Goal: Task Accomplishment & Management: Manage account settings

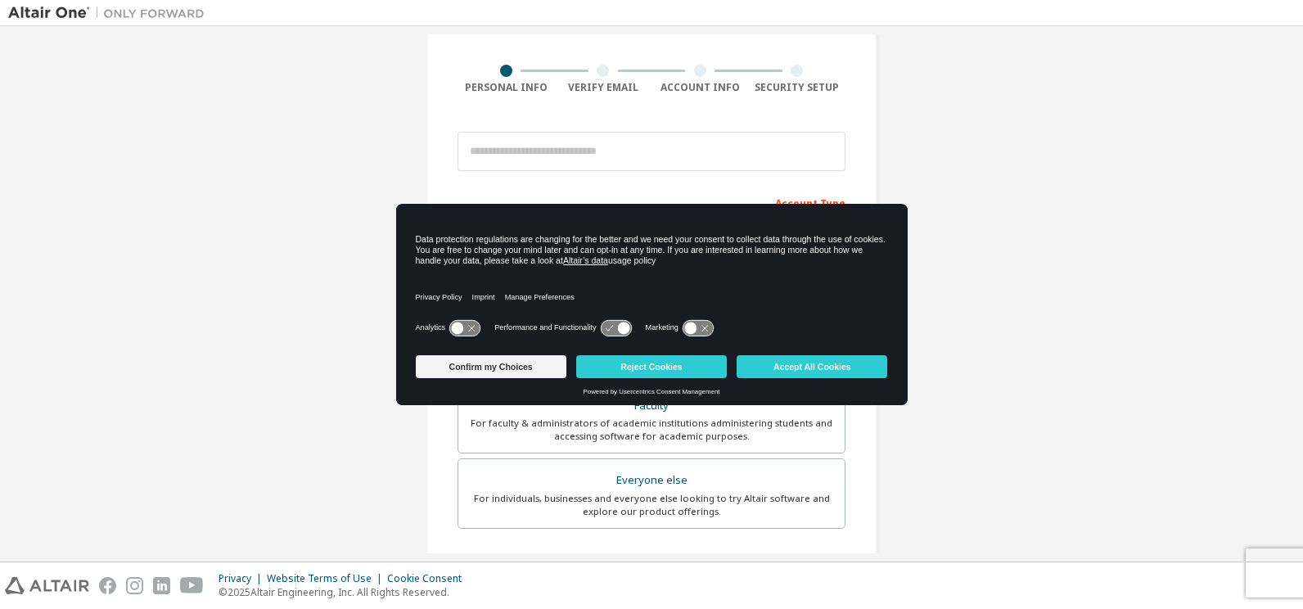
scroll to position [113, 0]
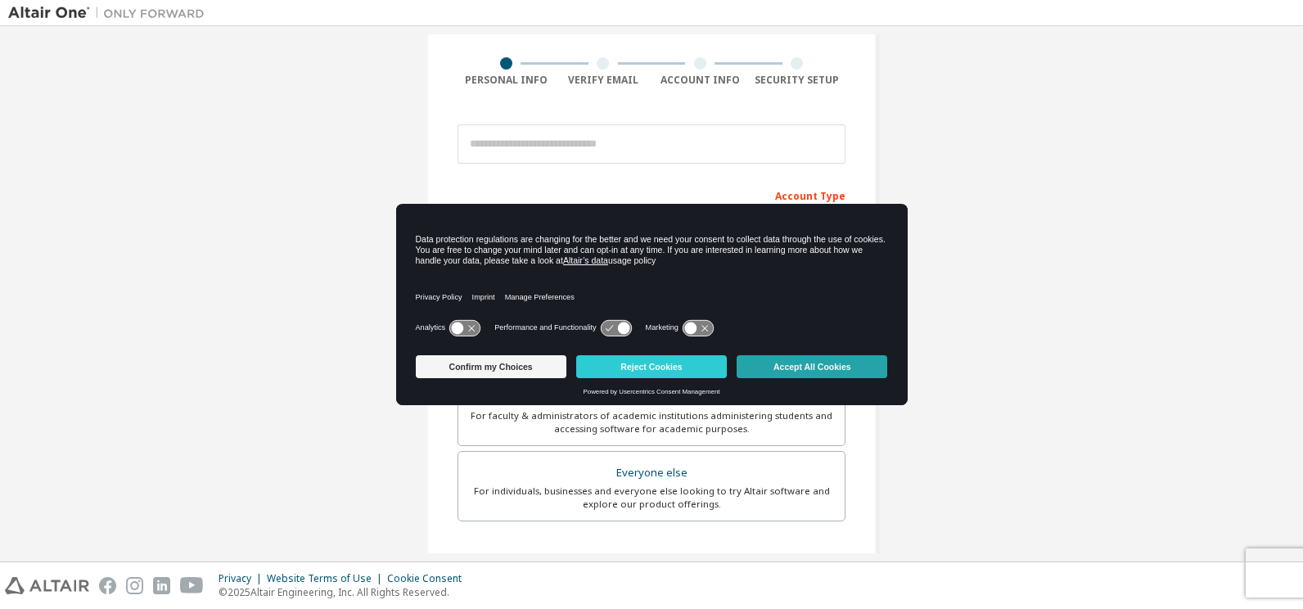
click at [811, 362] on button "Accept All Cookies" at bounding box center [811, 366] width 151 height 23
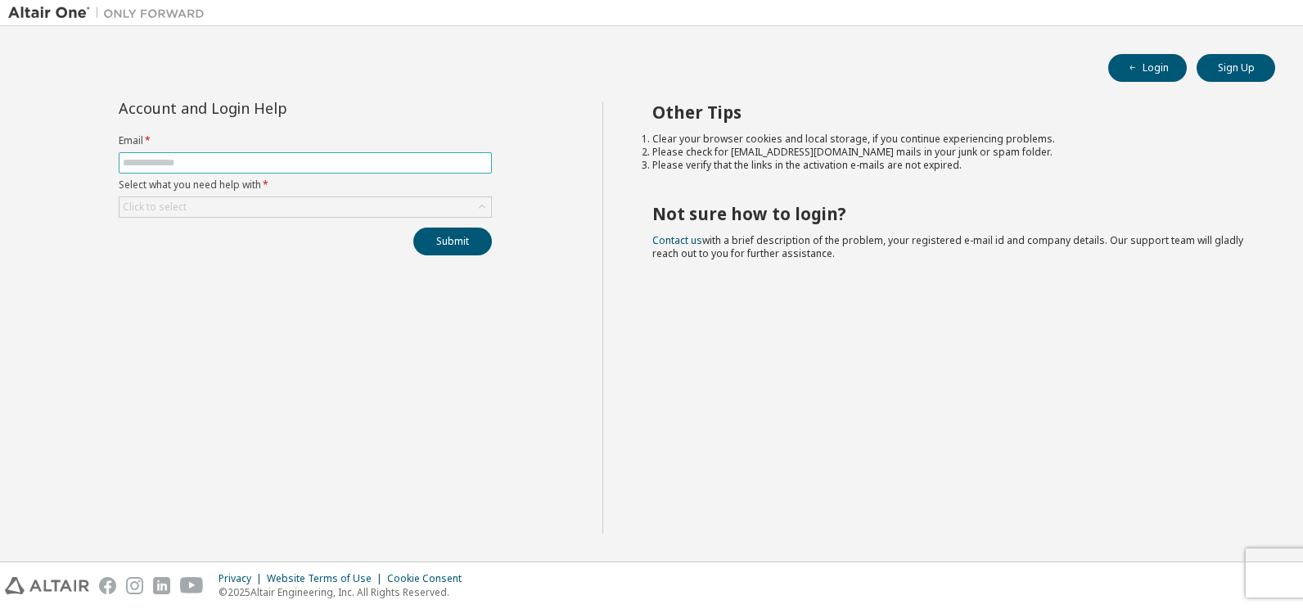
click at [166, 156] on input "text" at bounding box center [305, 162] width 365 height 13
type input "**********"
click at [504, 310] on div "**********" at bounding box center [305, 317] width 594 height 432
click at [294, 200] on div "Click to select" at bounding box center [304, 207] width 371 height 20
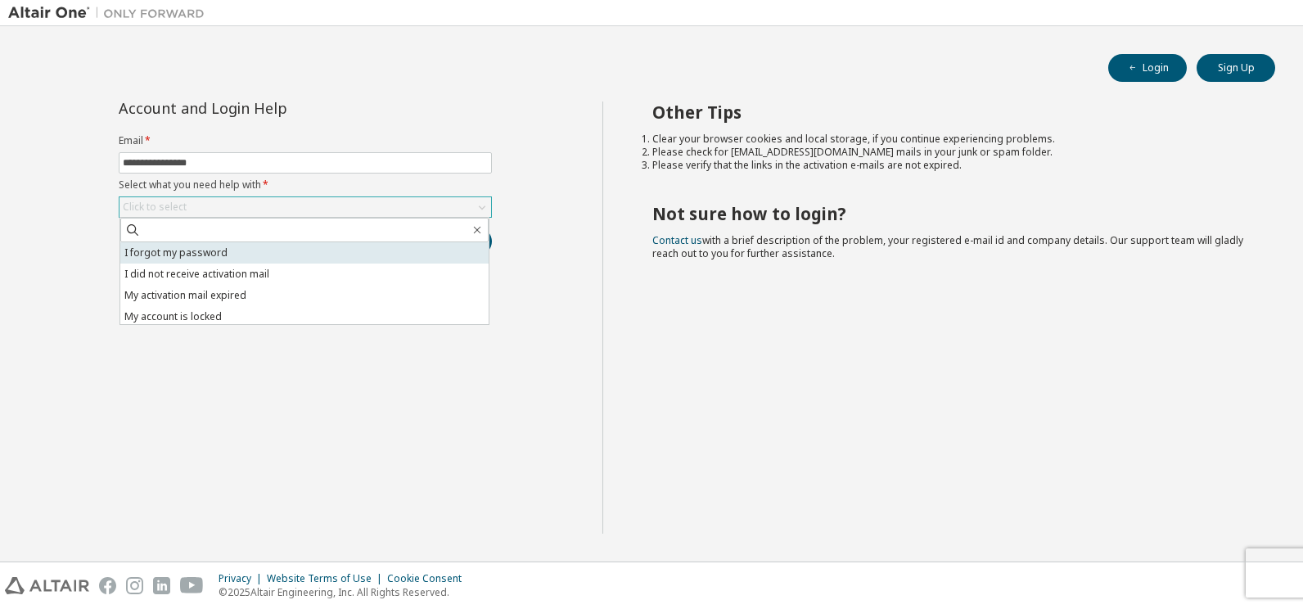
click at [317, 251] on li "I forgot my password" at bounding box center [304, 252] width 368 height 21
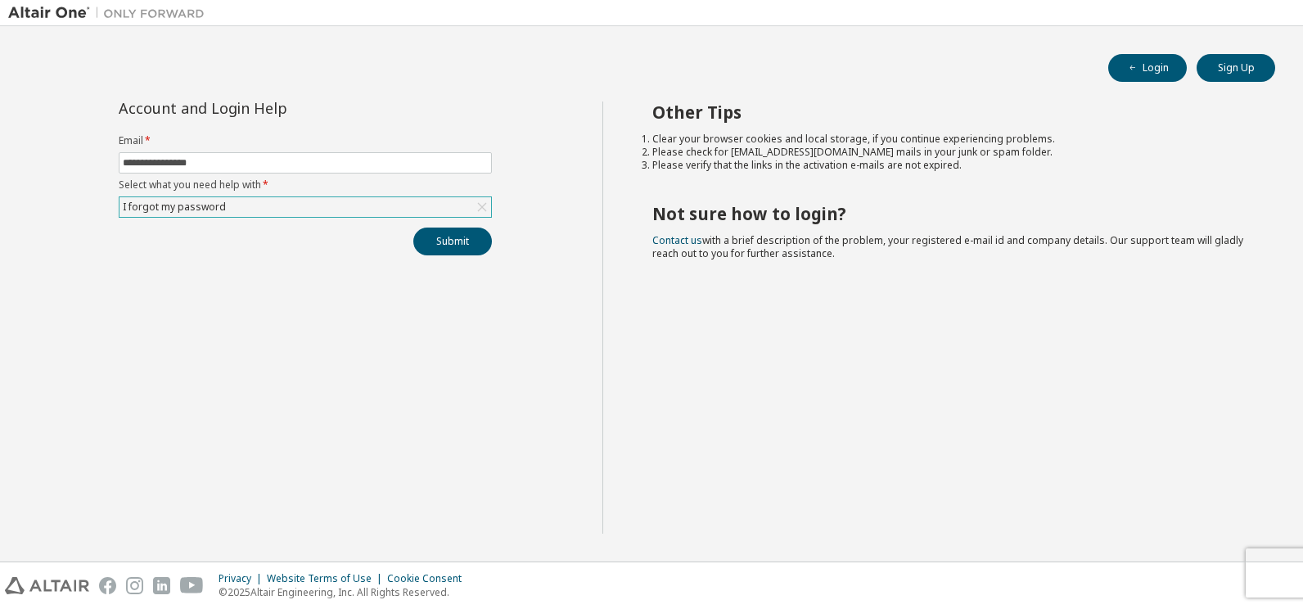
click at [711, 345] on div "Other Tips Clear your browser cookies and local storage, if you continue experi…" at bounding box center [948, 317] width 693 height 432
click at [457, 246] on button "Submit" at bounding box center [452, 241] width 79 height 28
click at [479, 205] on icon at bounding box center [482, 207] width 16 height 16
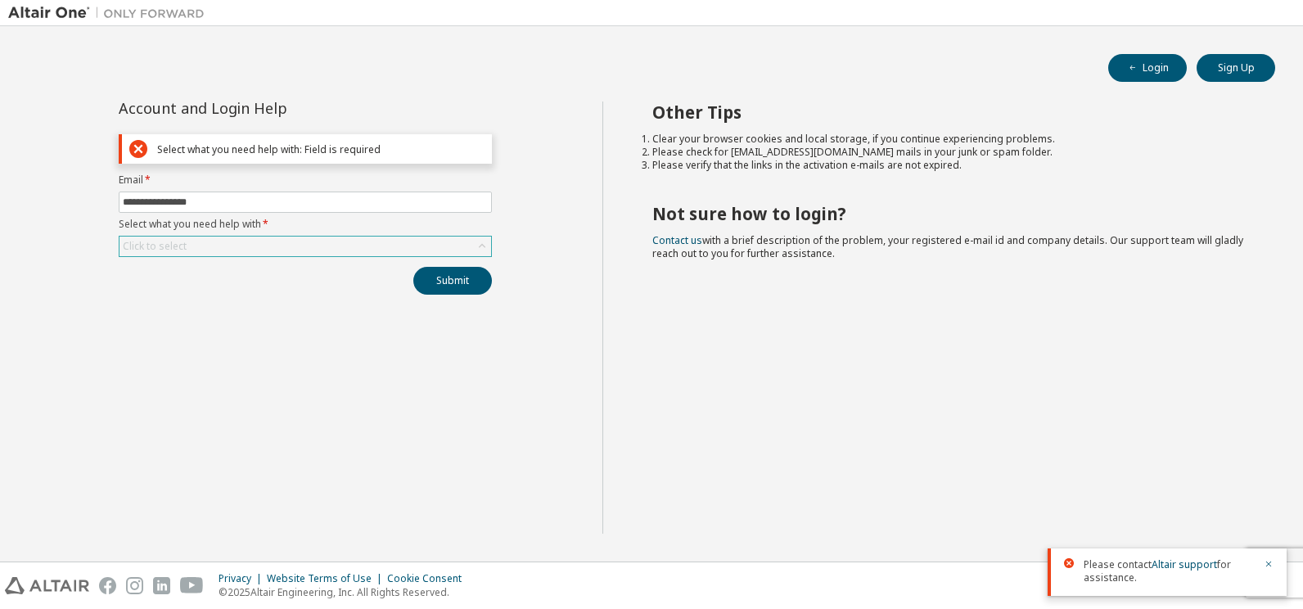
click at [136, 149] on icon at bounding box center [138, 149] width 18 height 18
click at [274, 202] on input "**********" at bounding box center [305, 202] width 365 height 13
click at [245, 237] on div "Click to select" at bounding box center [304, 246] width 371 height 20
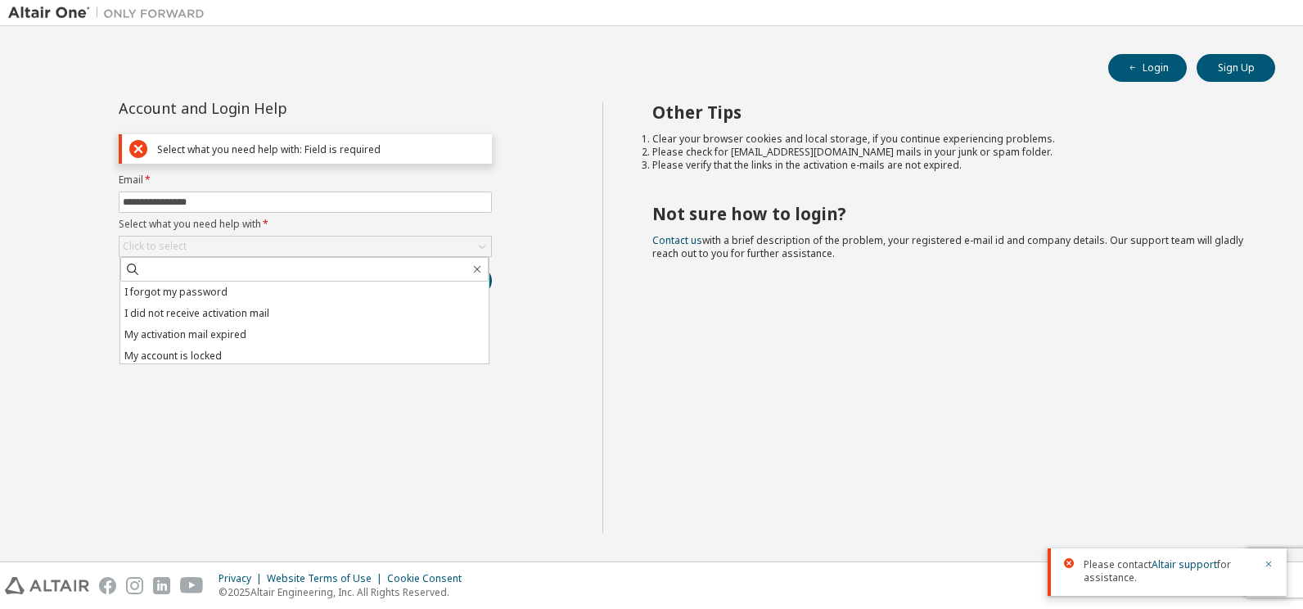
click at [638, 385] on div "Other Tips Clear your browser cookies and local storage, if you continue experi…" at bounding box center [948, 317] width 693 height 432
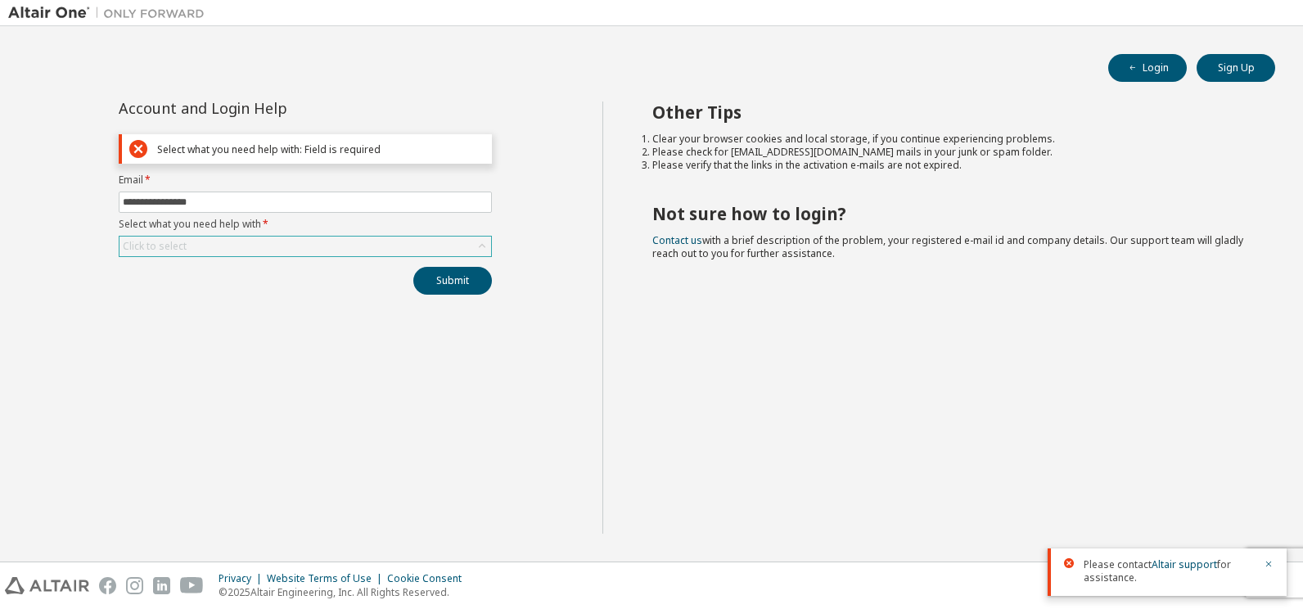
click at [480, 245] on icon at bounding box center [482, 246] width 16 height 16
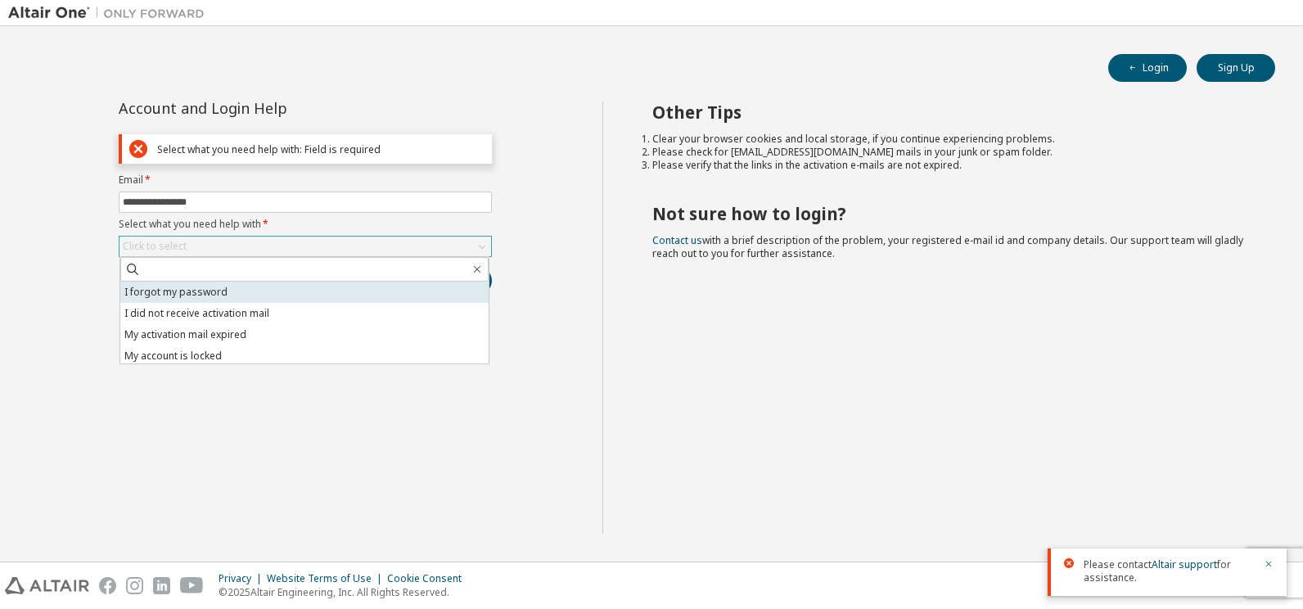
click at [322, 293] on li "I forgot my password" at bounding box center [304, 291] width 368 height 21
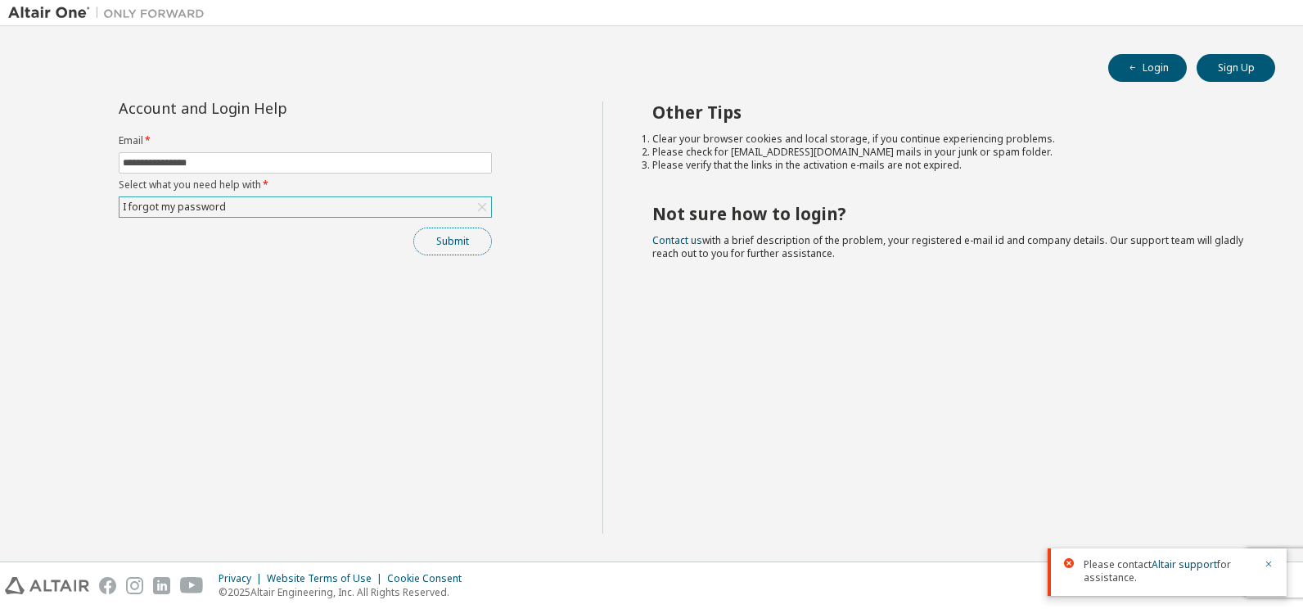
click at [472, 245] on button "Submit" at bounding box center [452, 241] width 79 height 28
click at [1263, 507] on div at bounding box center [1264, 511] width 20 height 26
click at [1271, 503] on icon "button" at bounding box center [1268, 503] width 10 height 10
click at [1270, 563] on icon "button" at bounding box center [1268, 564] width 10 height 10
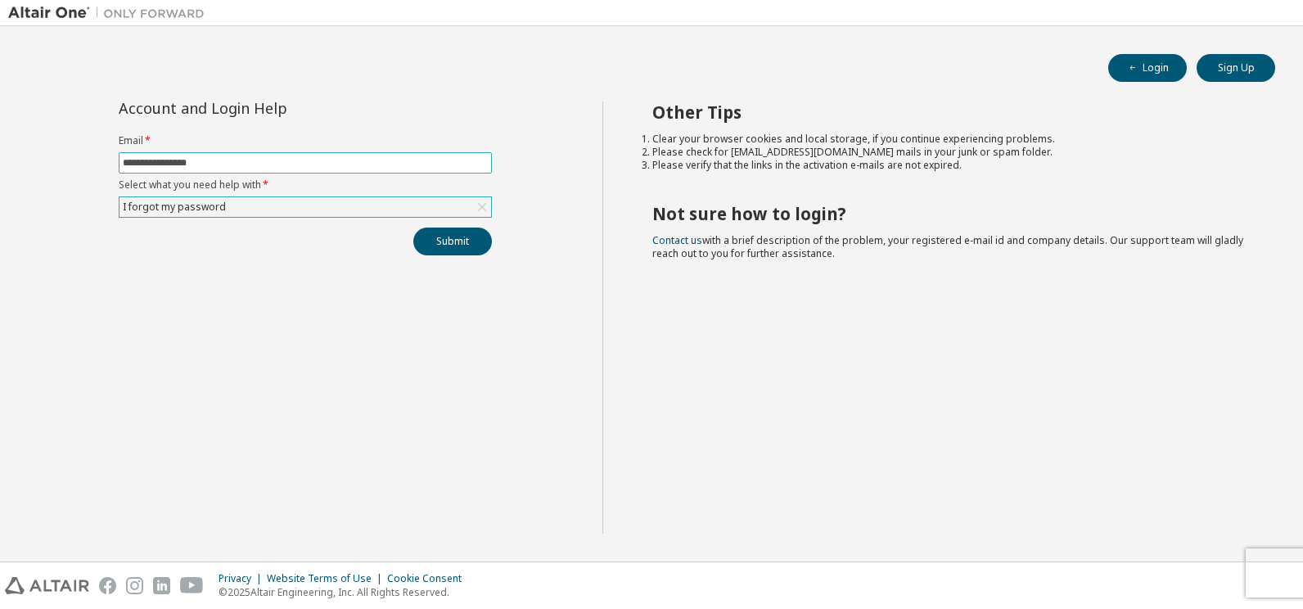
drag, startPoint x: 219, startPoint y: 164, endPoint x: 35, endPoint y: 157, distance: 184.2
click at [35, 157] on div "**********" at bounding box center [305, 317] width 594 height 432
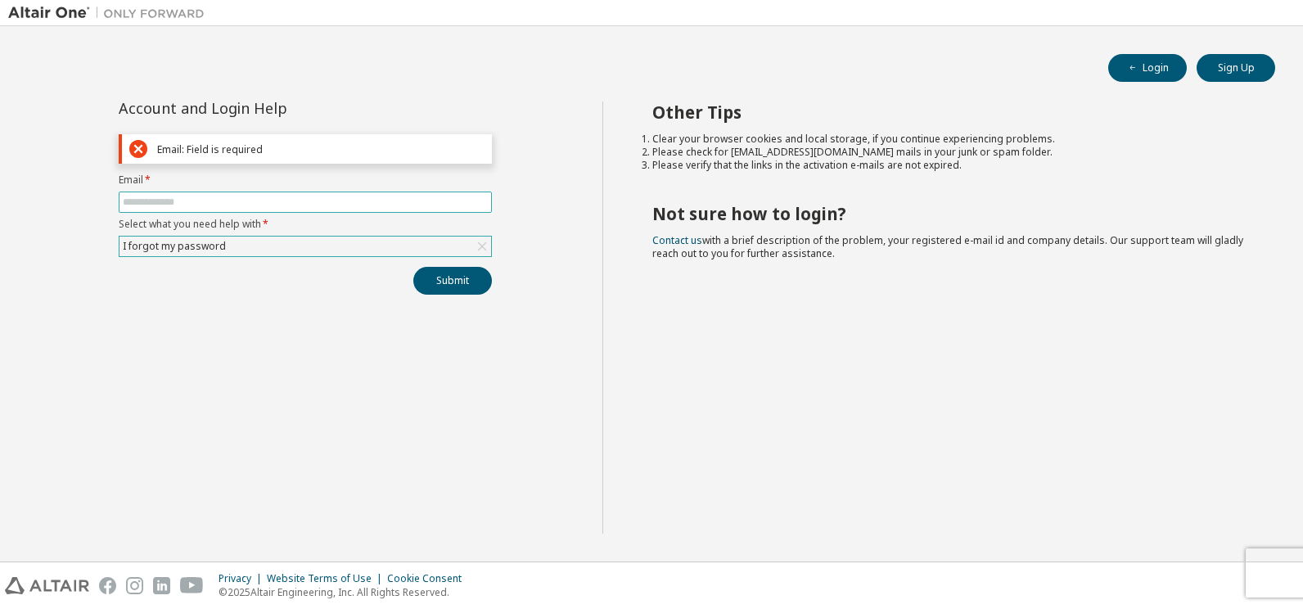
click at [194, 201] on input "text" at bounding box center [305, 202] width 365 height 13
type input "**********"
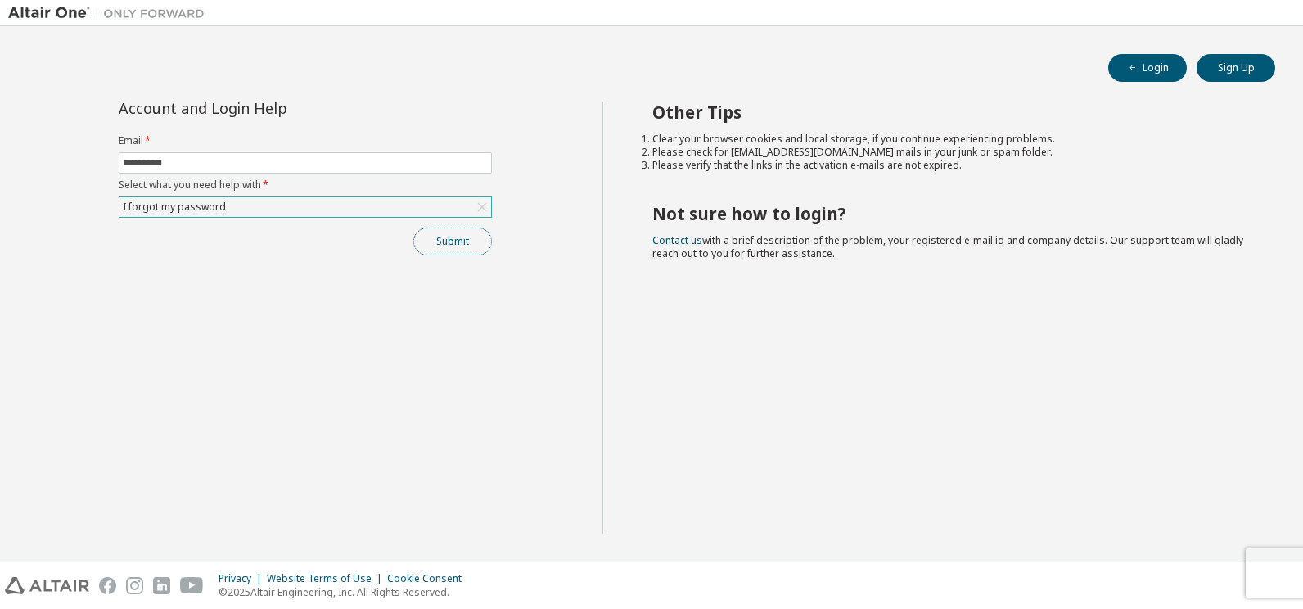
click at [456, 245] on button "Submit" at bounding box center [452, 241] width 79 height 28
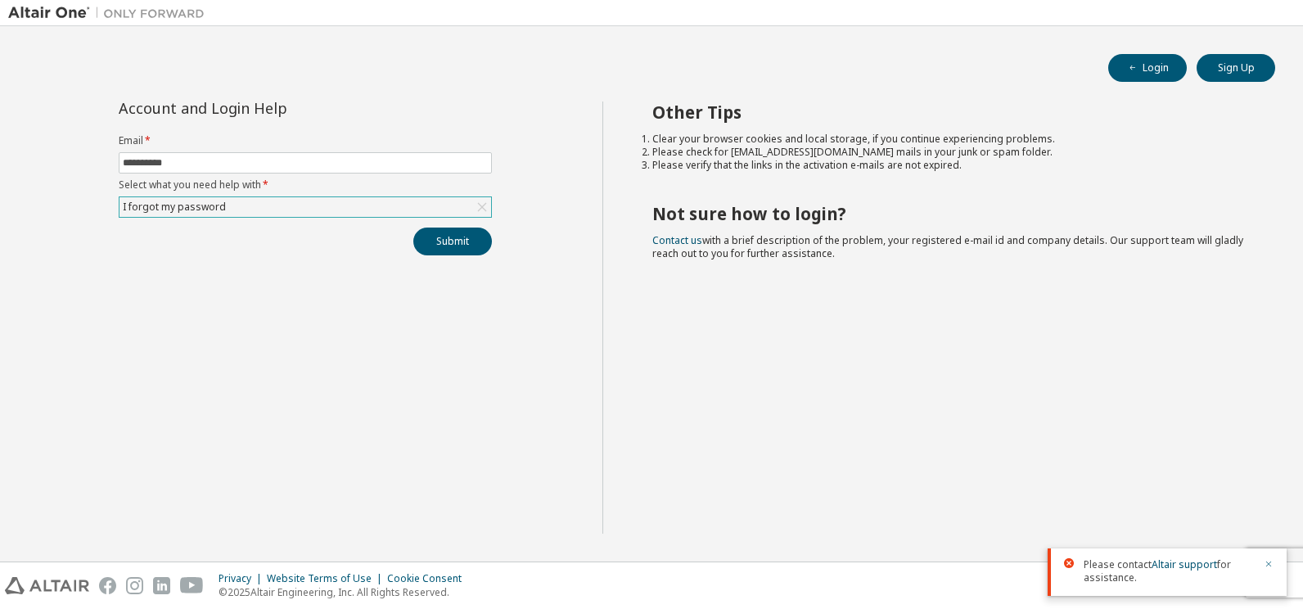
click at [1265, 564] on icon "button" at bounding box center [1268, 564] width 10 height 10
click at [1265, 564] on div "Privacy Website Terms of Use Cookie Consent © 2025 Altair Engineering, Inc. All…" at bounding box center [651, 585] width 1303 height 47
click at [1272, 575] on div "Privacy Website Terms of Use Cookie Consent © 2025 Altair Engineering, Inc. All…" at bounding box center [651, 585] width 1303 height 47
click at [1272, 574] on div "Privacy Website Terms of Use Cookie Consent © 2025 Altair Engineering, Inc. All…" at bounding box center [651, 585] width 1303 height 47
click at [1302, 566] on html "**********" at bounding box center [651, 304] width 1303 height 609
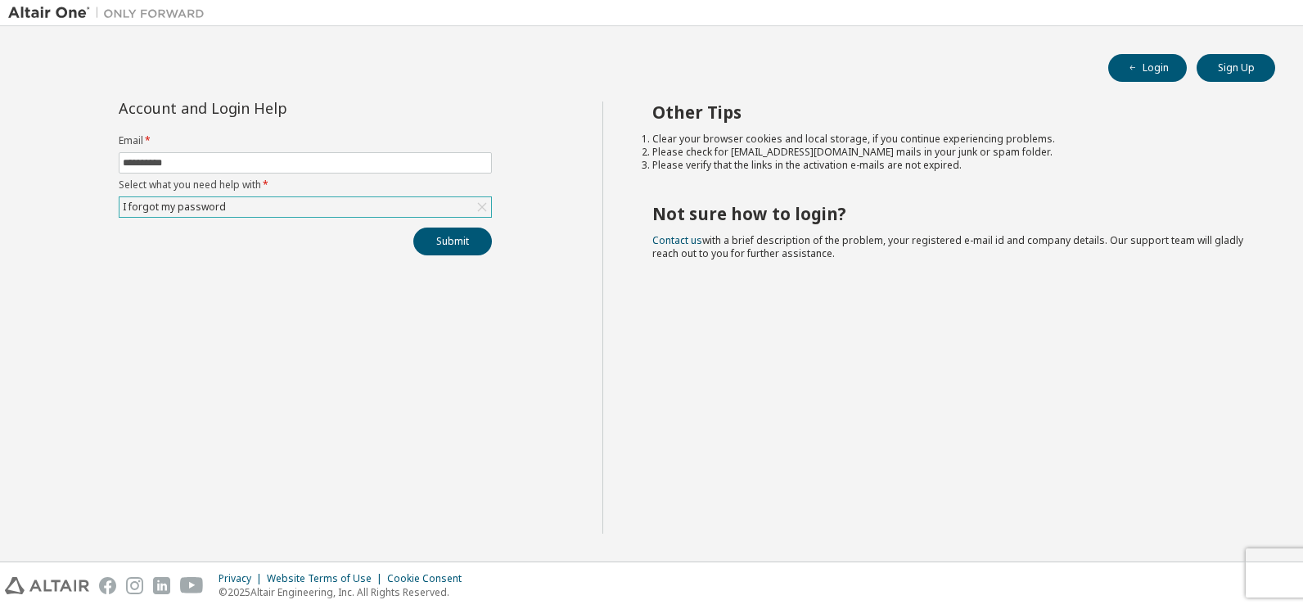
click at [1297, 567] on div "Privacy Website Terms of Use Cookie Consent © 2025 Altair Engineering, Inc. All…" at bounding box center [651, 585] width 1303 height 47
